Goal: Task Accomplishment & Management: Manage account settings

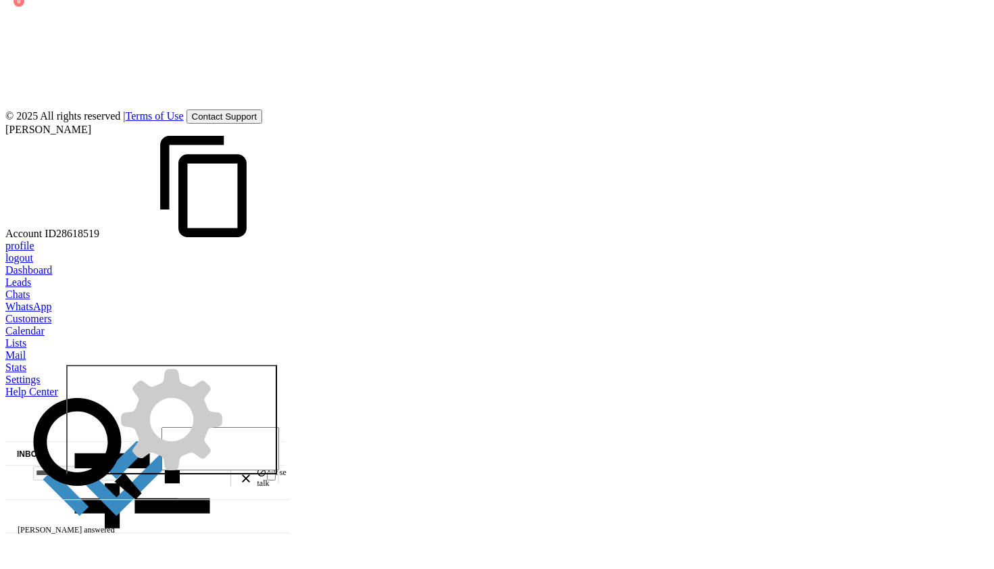
click at [158, 454] on span "Next" at bounding box center [146, 458] width 24 height 9
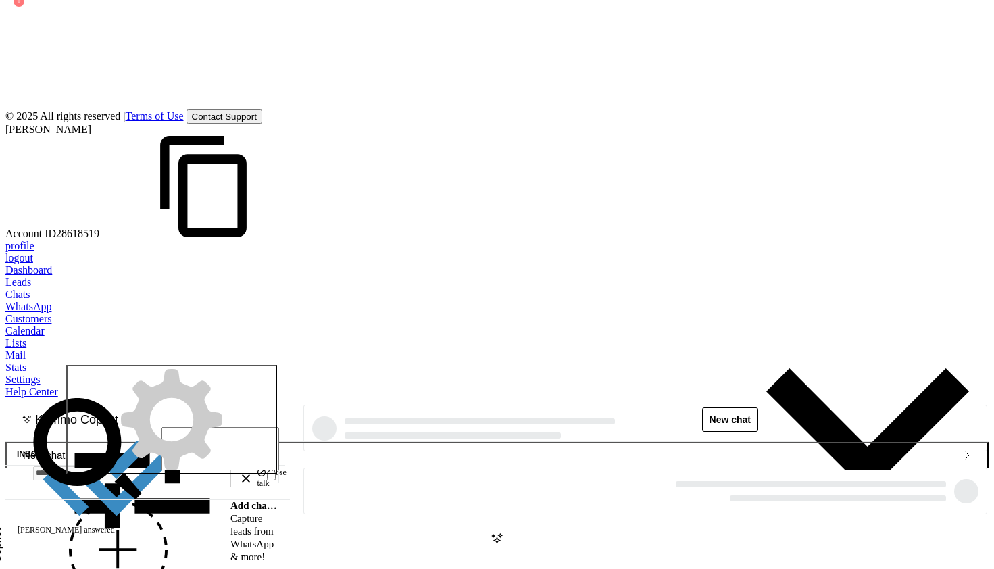
click at [173, 303] on button "WhatsApp" at bounding box center [0, 315] width 346 height 37
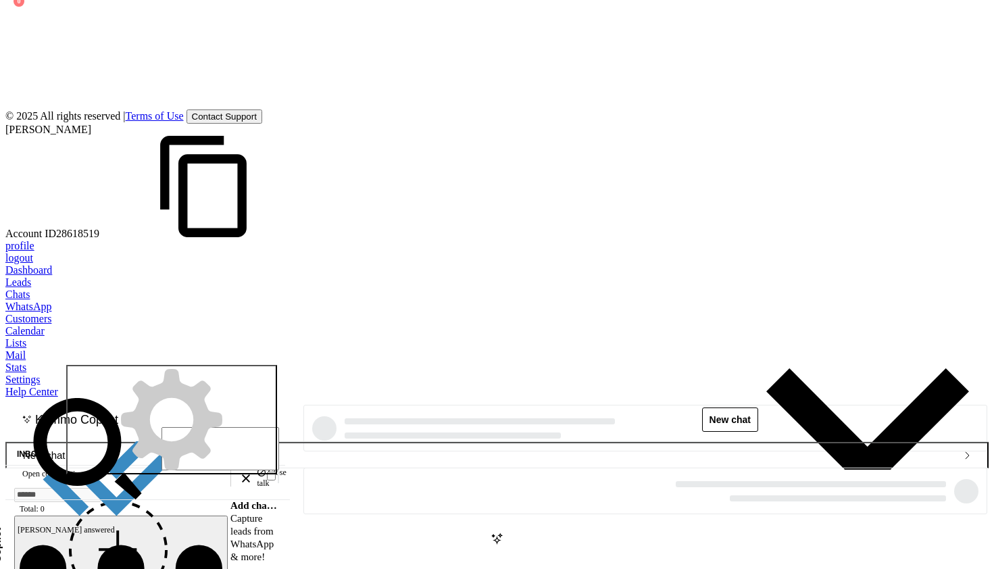
click at [158, 464] on span "Next" at bounding box center [146, 458] width 24 height 9
click at [297, 111] on icon "button" at bounding box center [195, 156] width 203 height 101
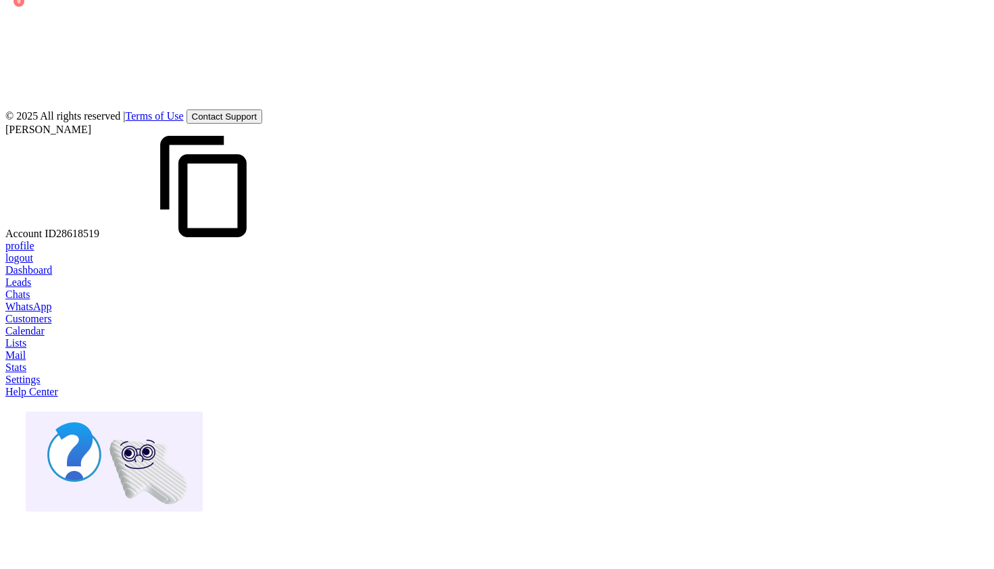
click at [24, 374] on div at bounding box center [497, 374] width 984 height 0
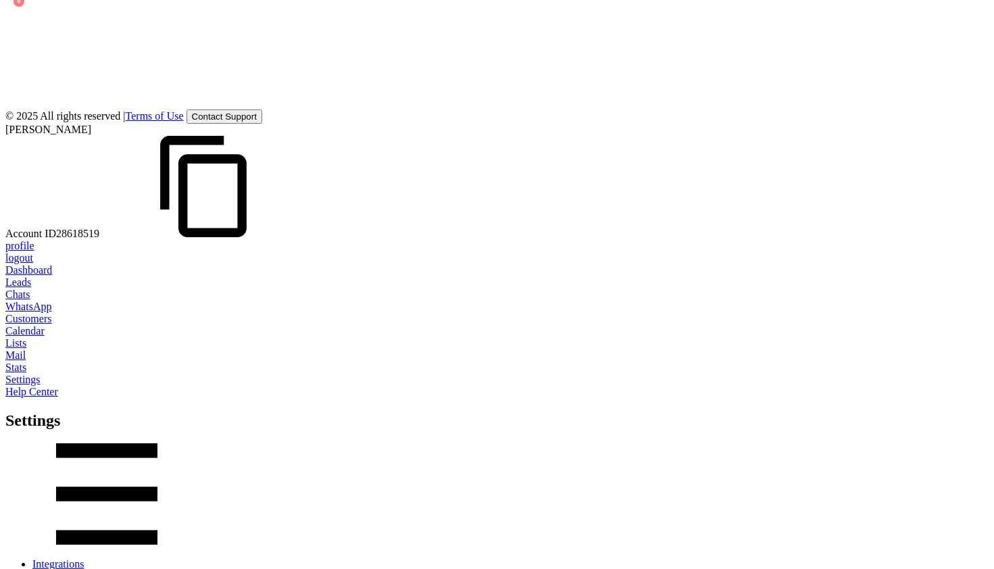
type input "*****"
click at [44, 49] on div "Leads Distribution | EN Leads Distribution | EN install Install I accept Leads …" at bounding box center [44, 284] width 0 height 569
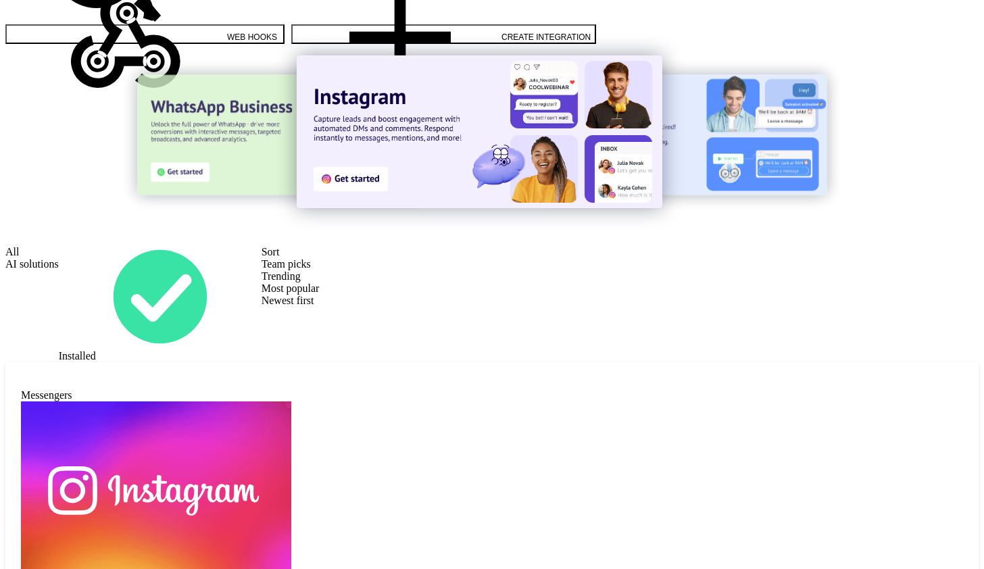
scroll to position [890, 0]
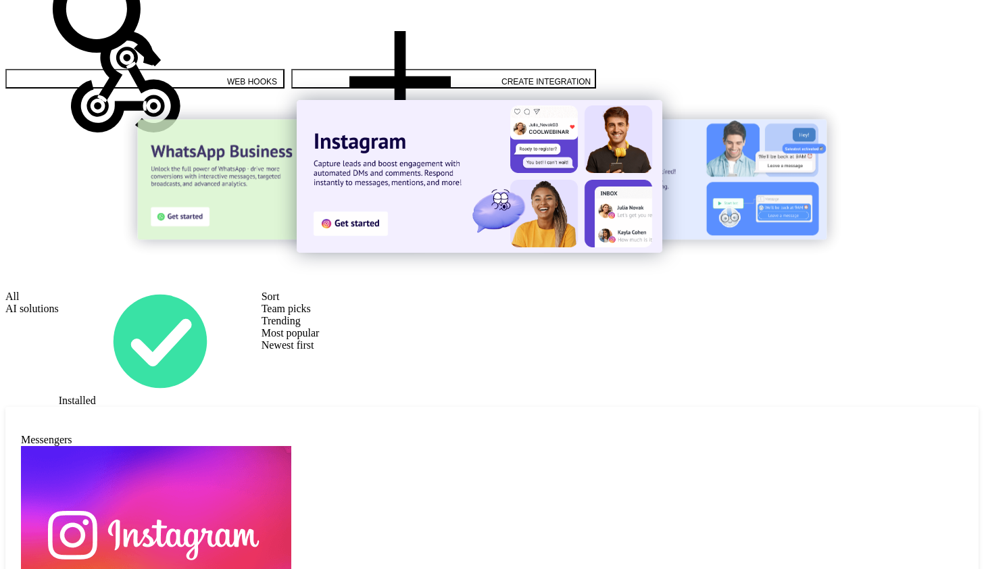
drag, startPoint x: 299, startPoint y: 323, endPoint x: 185, endPoint y: 66, distance: 280.9
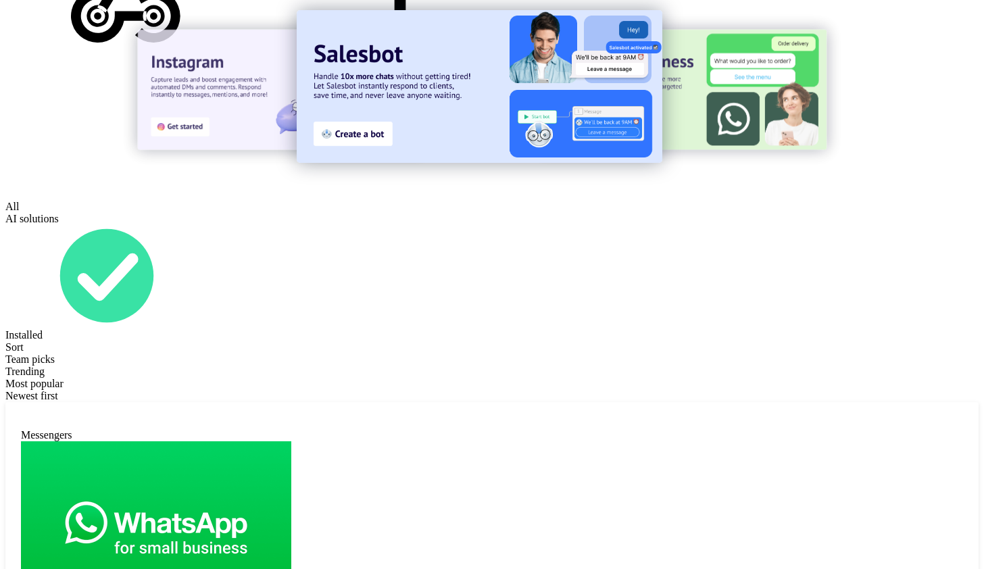
scroll to position [916, 0]
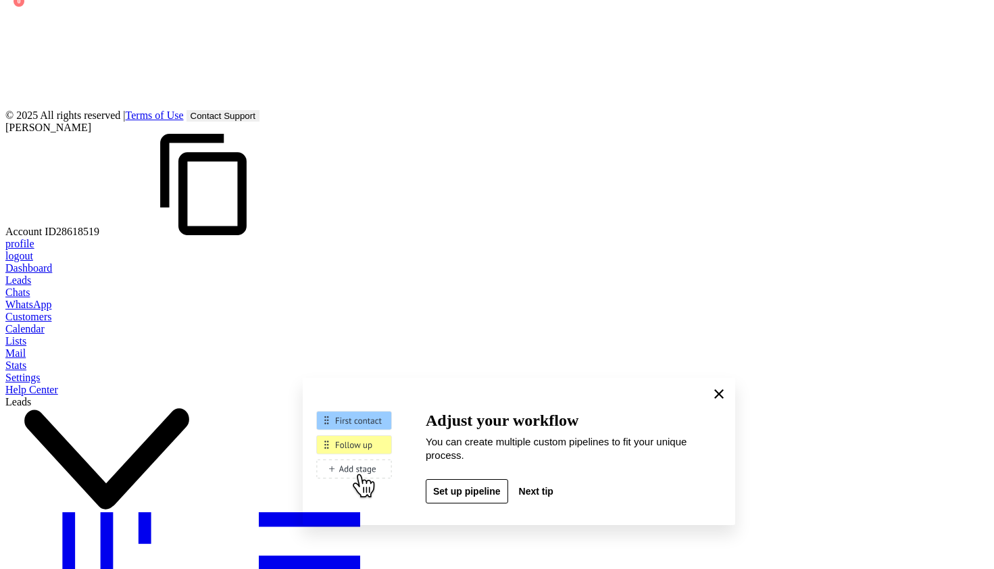
click at [44, 101] on div "Card view Cancel Save Apply for all pipelines Display contact's avatar Display …" at bounding box center [44, 284] width 0 height 569
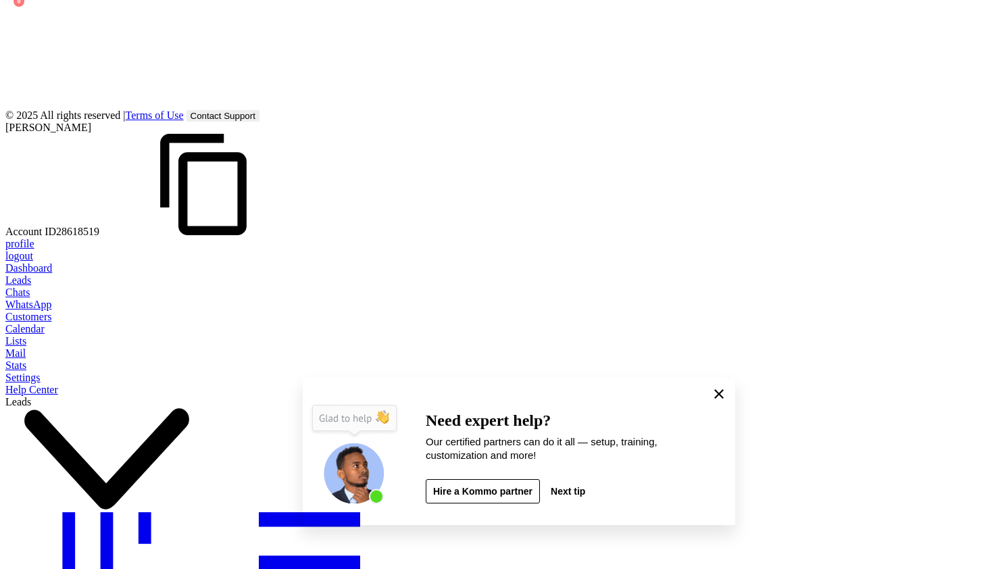
scroll to position [62, 0]
click at [44, 302] on div "**********" at bounding box center [44, 284] width 0 height 569
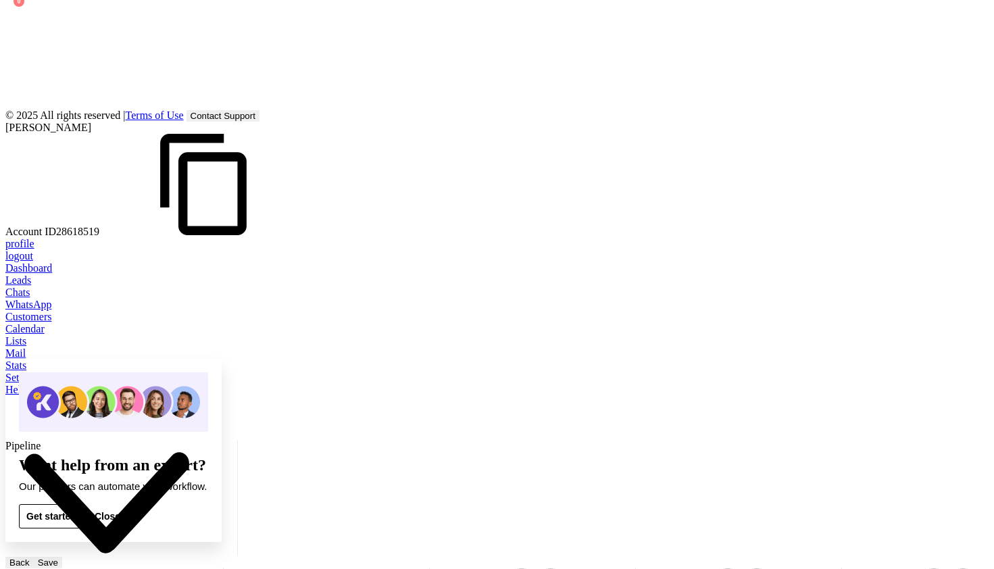
scroll to position [786, 0]
click at [44, 136] on div "No results. Lead Sources Add source Add source Add source Add source Add source…" at bounding box center [44, 284] width 0 height 569
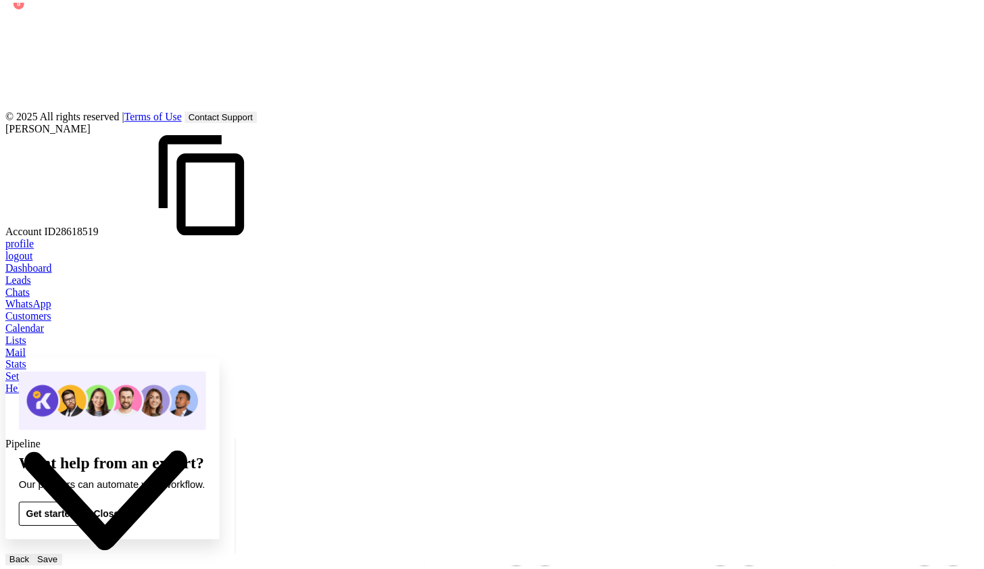
scroll to position [0, 0]
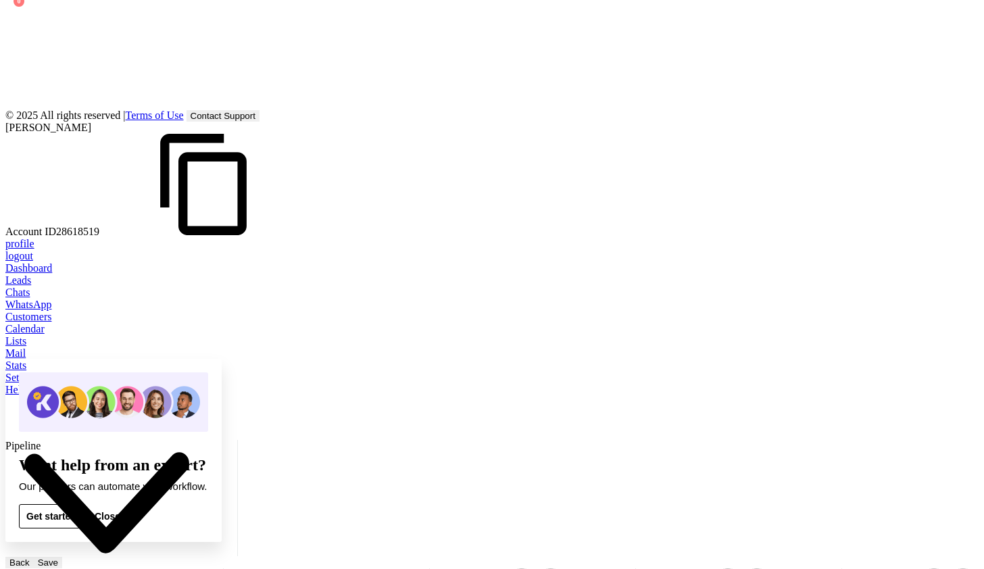
click at [20, 274] on div at bounding box center [492, 274] width 974 height 0
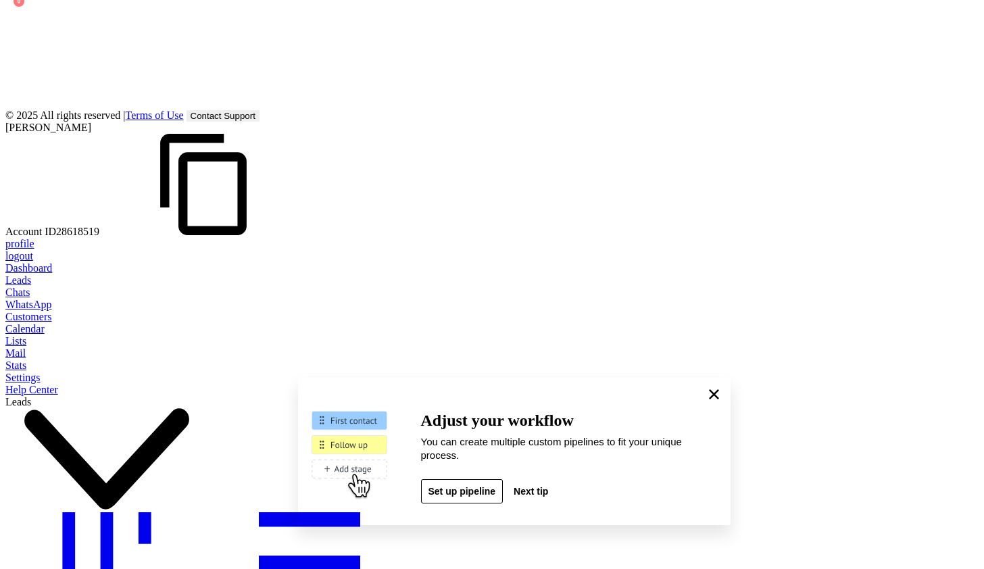
click at [719, 400] on span "button" at bounding box center [714, 394] width 10 height 11
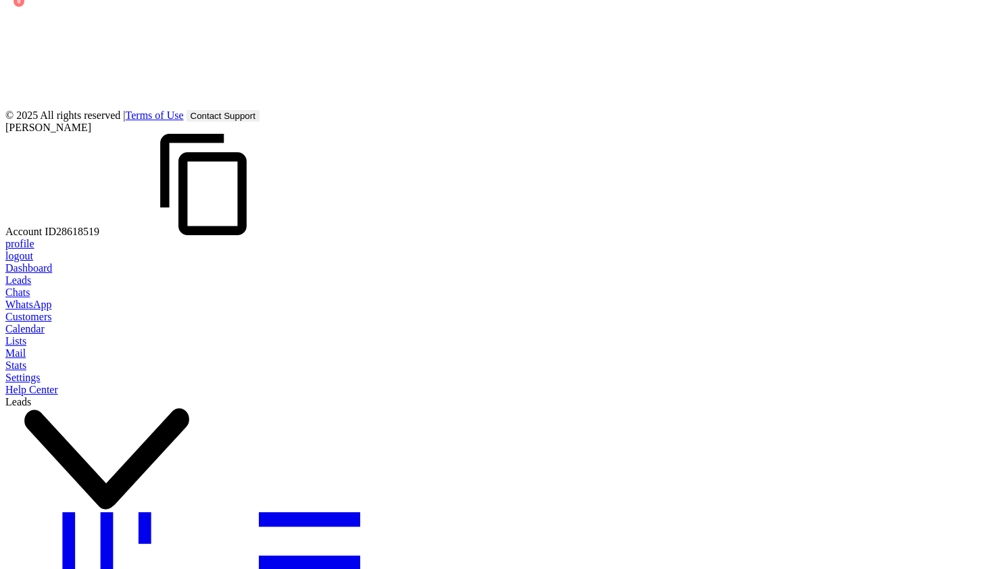
click at [20, 372] on div at bounding box center [492, 372] width 974 height 0
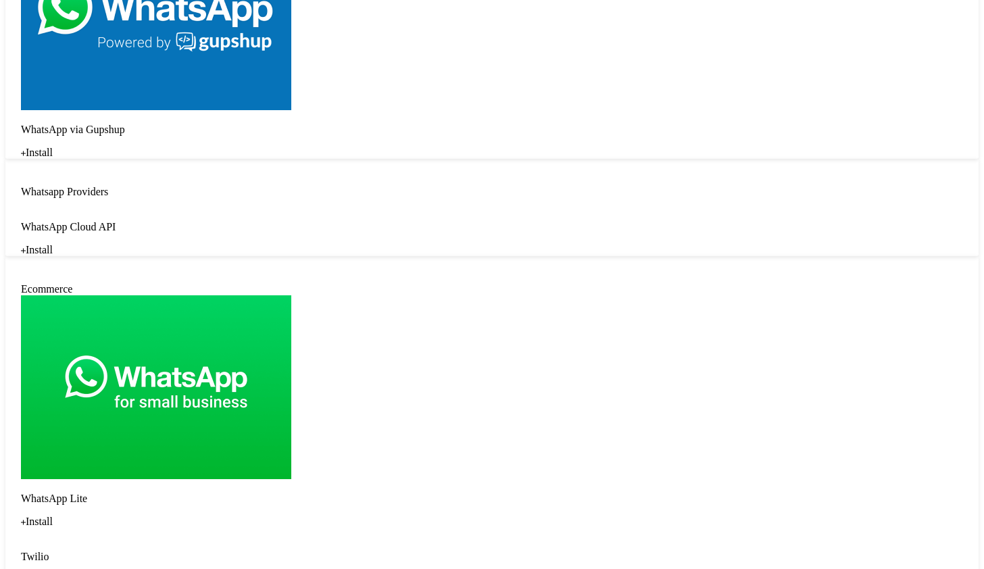
scroll to position [2077, 0]
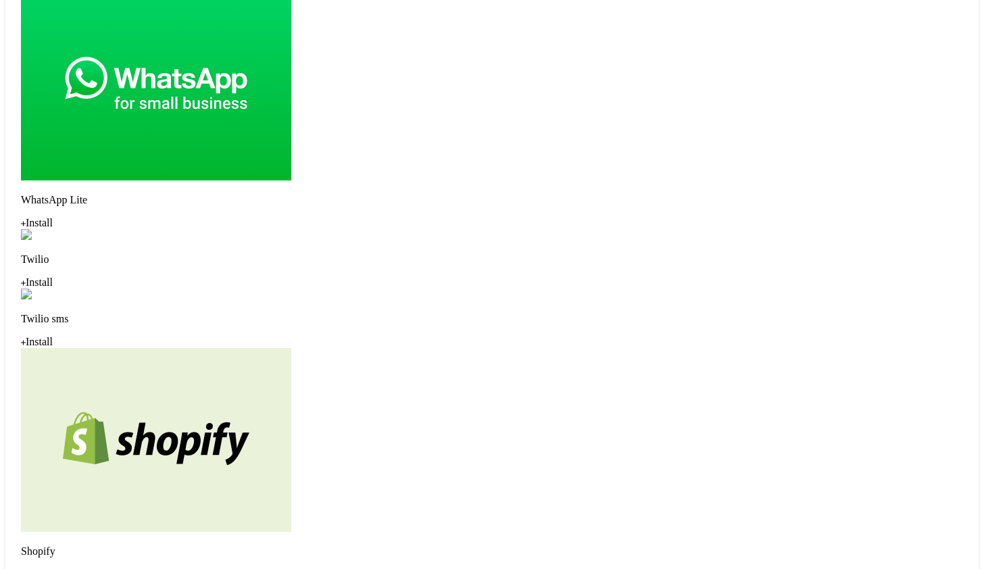
scroll to position [2395, 0]
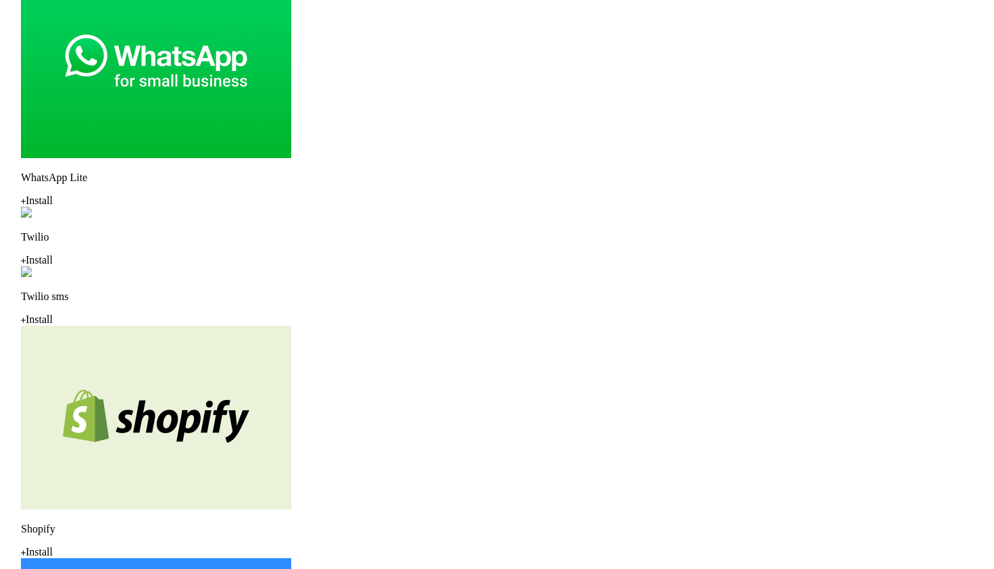
click at [44, 42] on div "Leads for Expert Partners Managing leads who request amoCRM implementation inst…" at bounding box center [44, 284] width 0 height 569
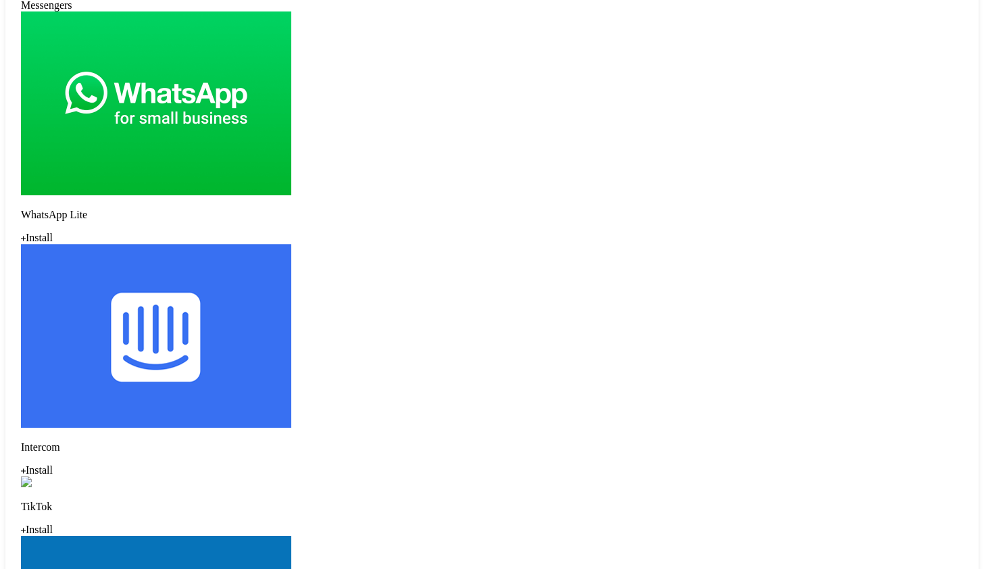
scroll to position [1296, 0]
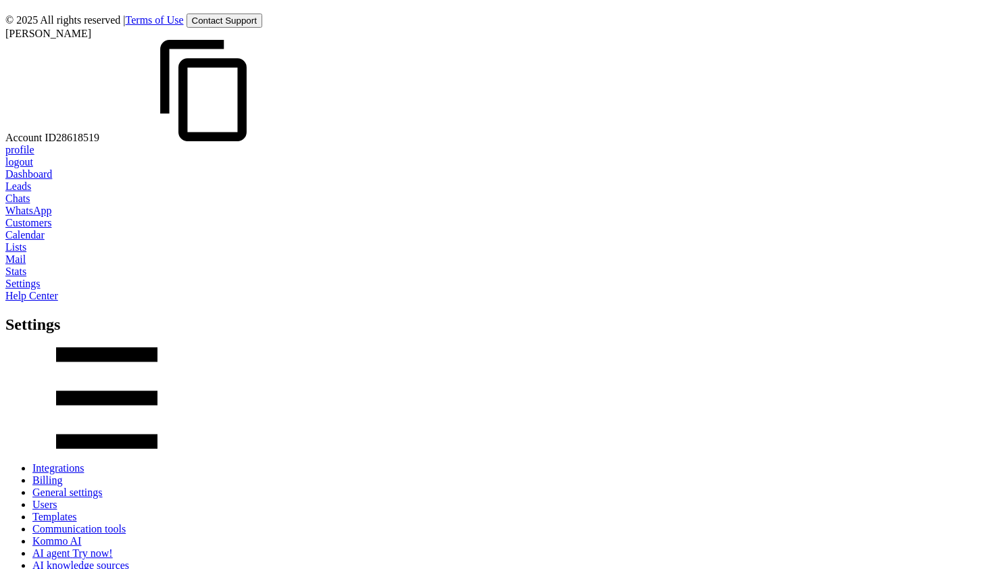
scroll to position [99, 0]
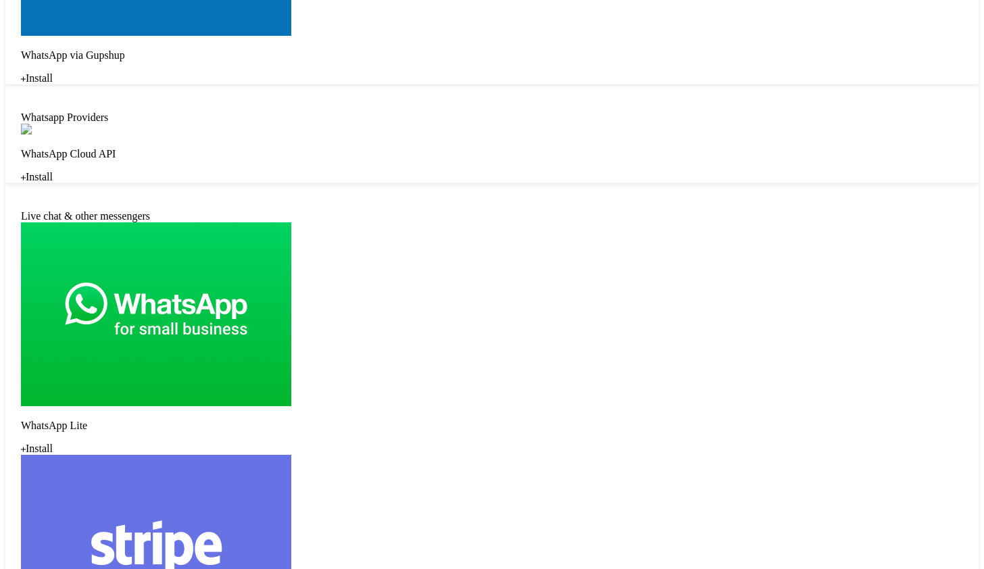
scroll to position [2233, 0]
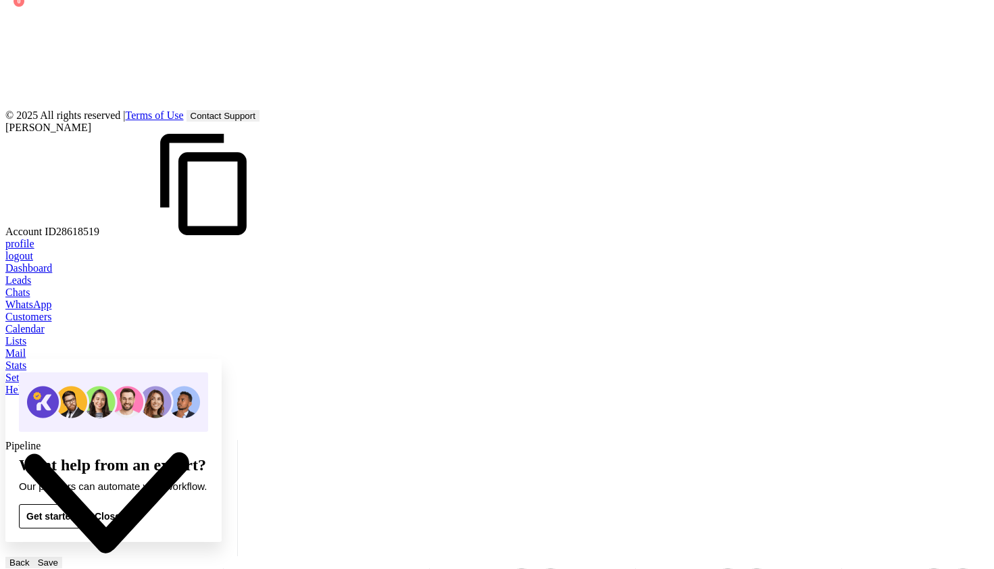
scroll to position [1539, 0]
click at [22, 262] on div at bounding box center [497, 262] width 984 height 0
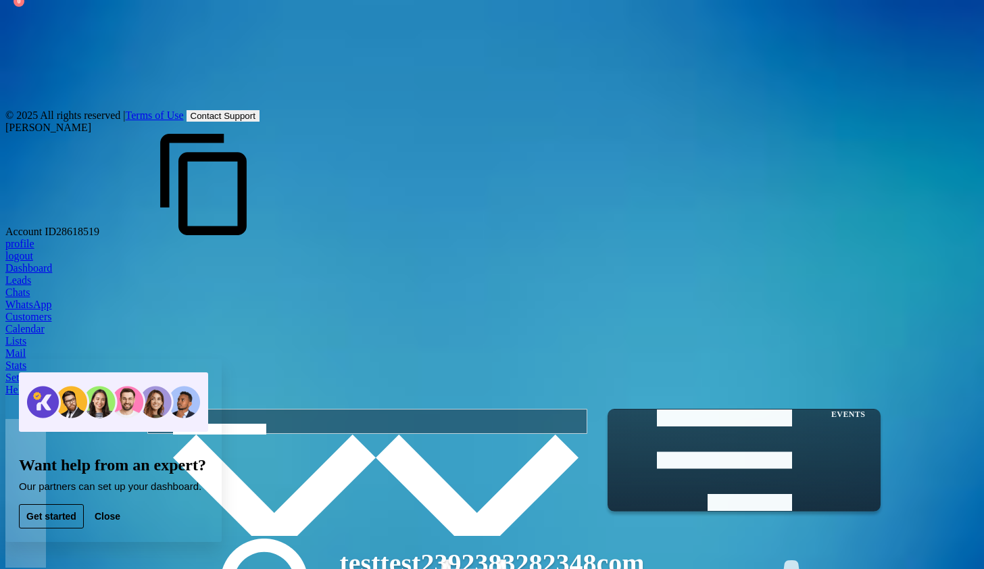
click at [18, 274] on div at bounding box center [492, 274] width 974 height 0
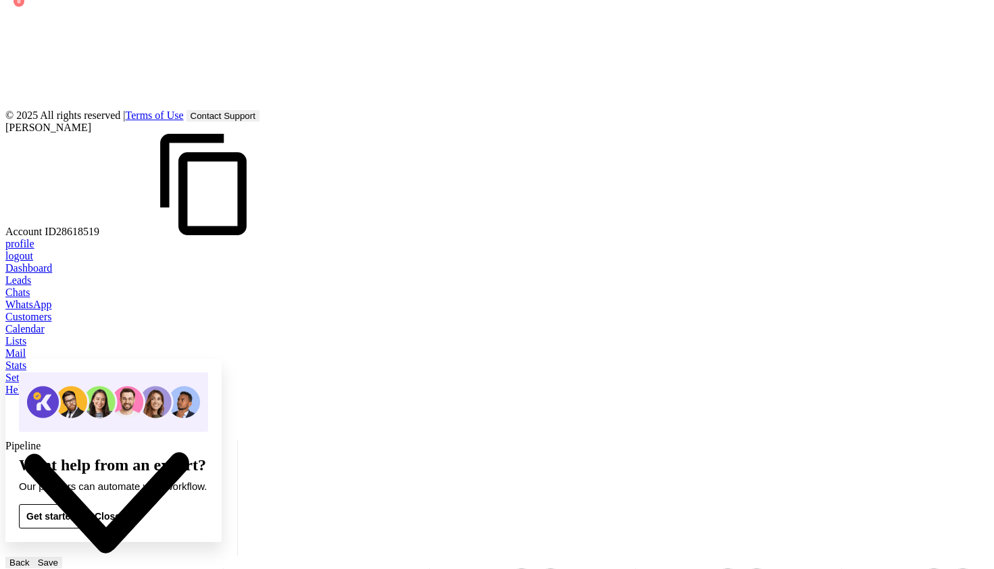
scroll to position [1539, 0]
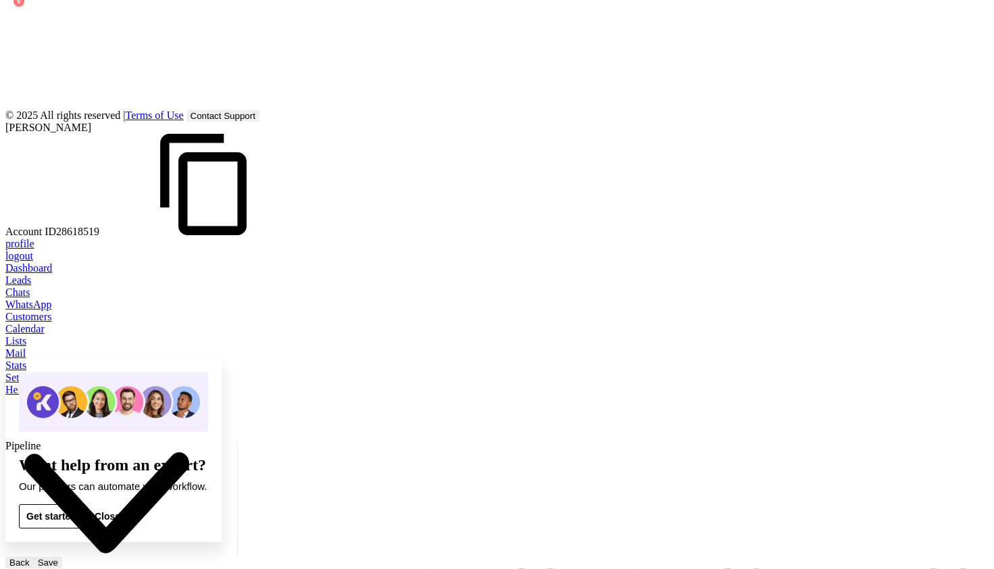
click at [44, 224] on div "No results. Lead Sources Add source Add source Add source Add source Add source…" at bounding box center [44, 284] width 0 height 569
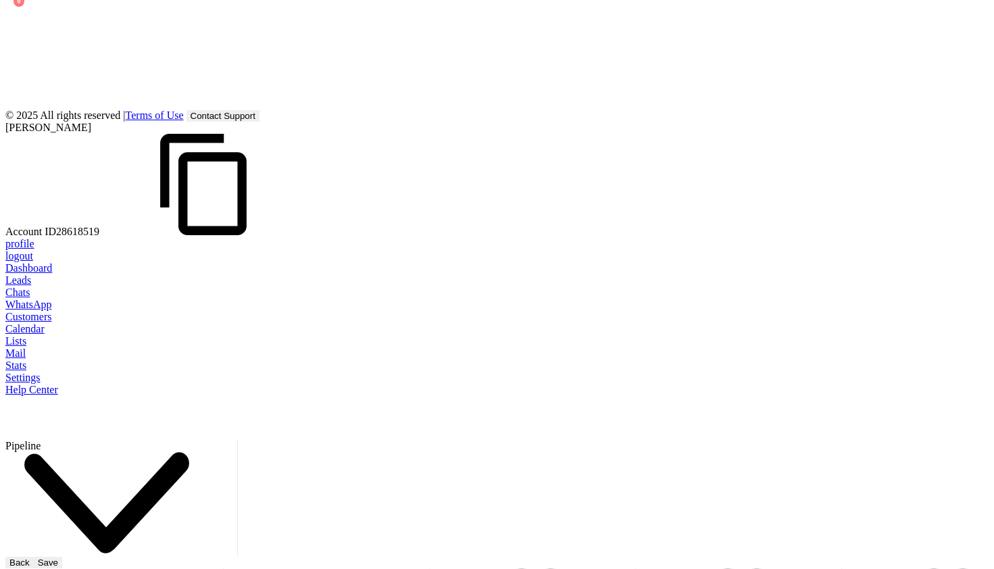
scroll to position [1324, 0]
click at [44, 441] on div "No results. Salesbot AI agent Add task Send webhook Change lead stage Change le…" at bounding box center [44, 284] width 0 height 569
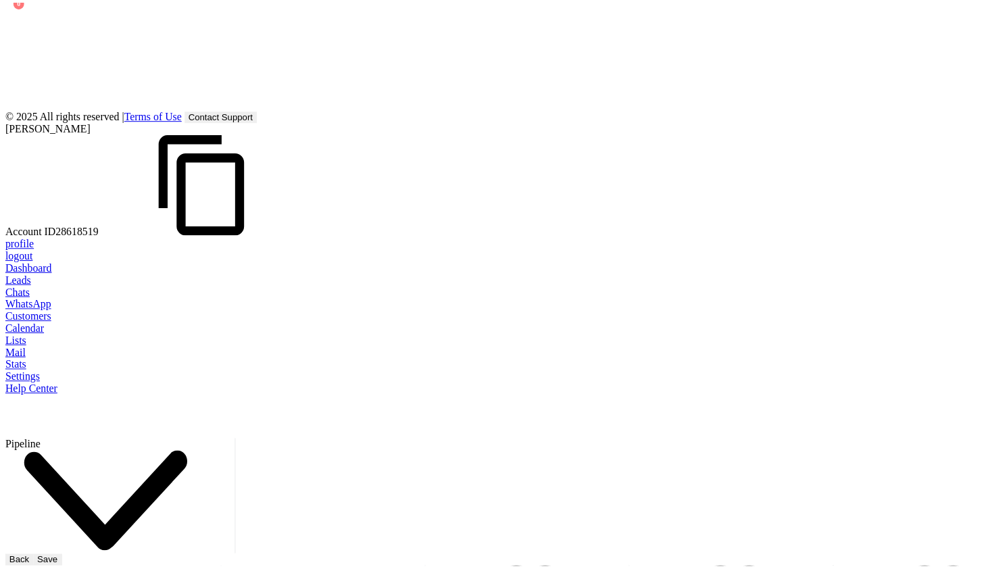
scroll to position [0, 0]
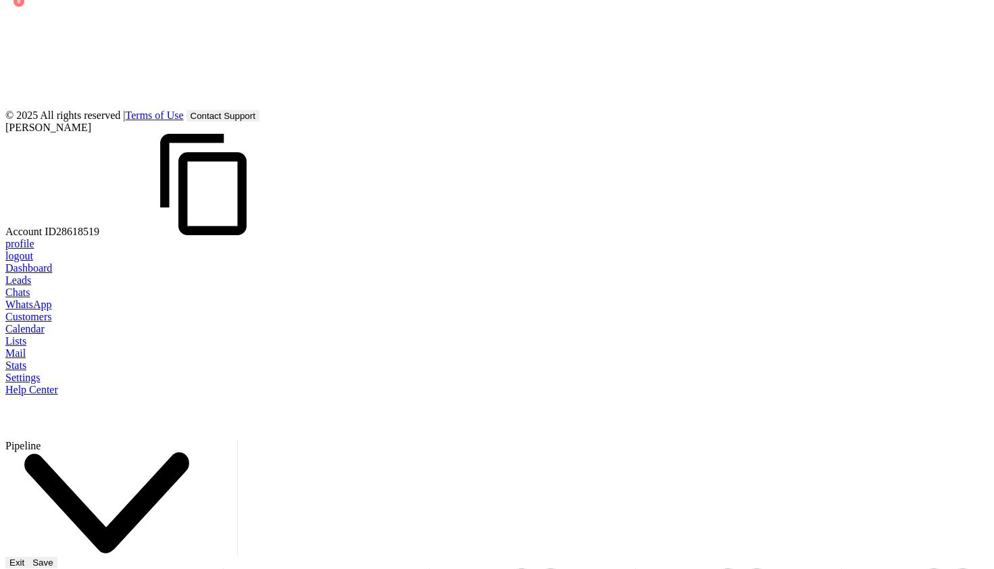
click at [44, 44] on div "Leads for Expert Partners Managing leads who request amoCRM implementation inst…" at bounding box center [44, 284] width 0 height 569
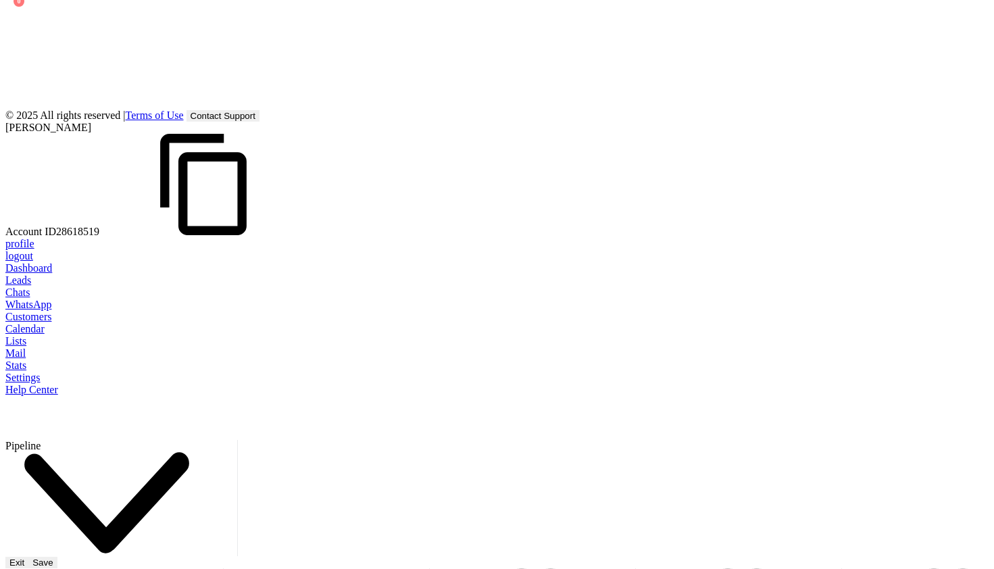
click at [82, 123] on label "Authorization" at bounding box center [50, 122] width 63 height 20
click at [44, 50] on div "Leads for Expert Partners Managing leads who request amoCRM implementation inst…" at bounding box center [44, 284] width 0 height 569
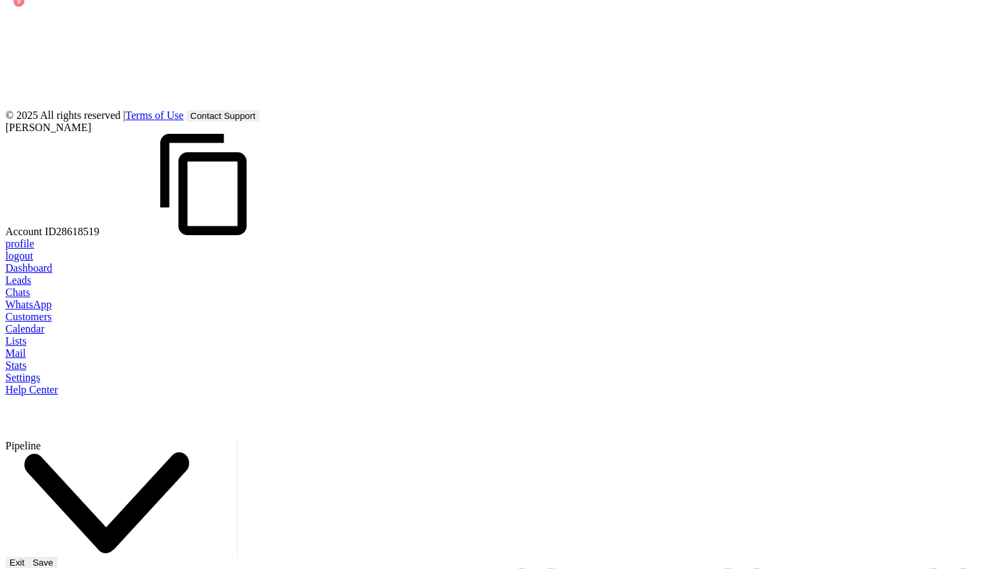
click at [28, 274] on div at bounding box center [492, 274] width 974 height 0
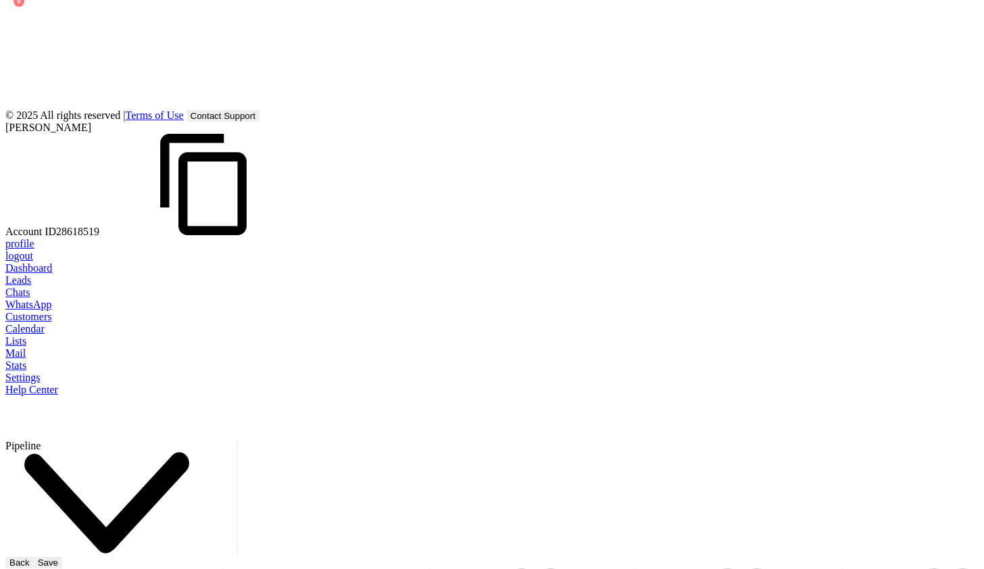
click at [24, 274] on div at bounding box center [492, 274] width 974 height 0
